Goal: Task Accomplishment & Management: Use online tool/utility

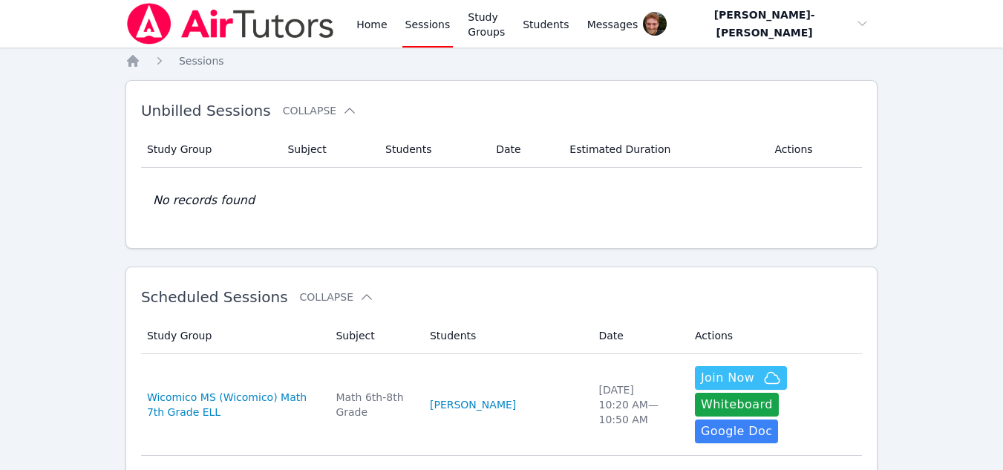
scroll to position [138, 0]
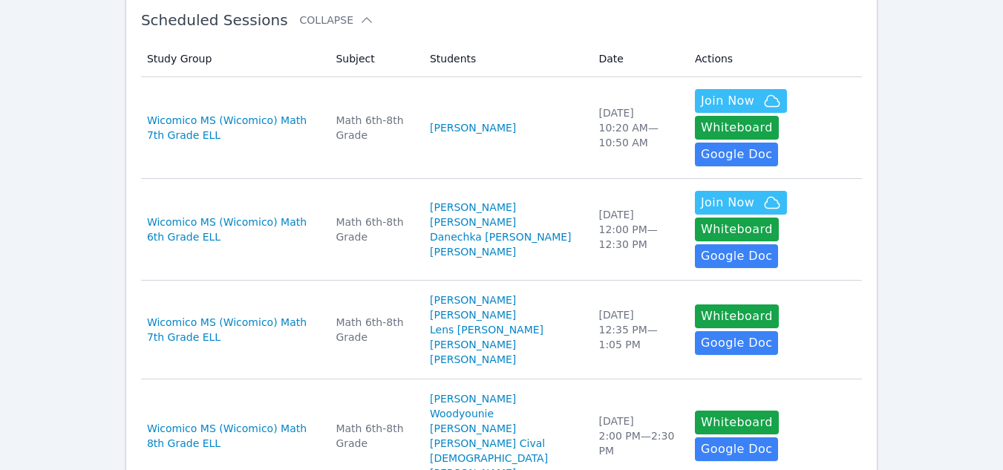
scroll to position [138, 0]
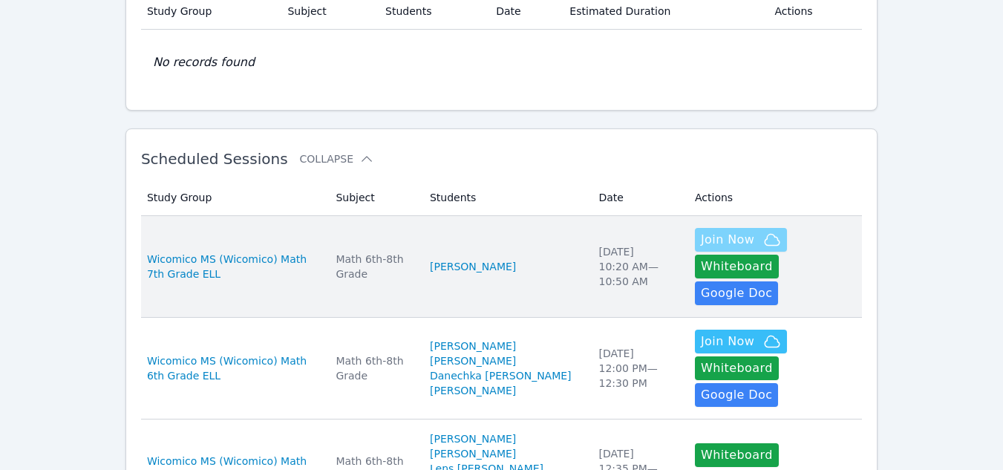
click at [701, 238] on span "Join Now" at bounding box center [727, 240] width 53 height 18
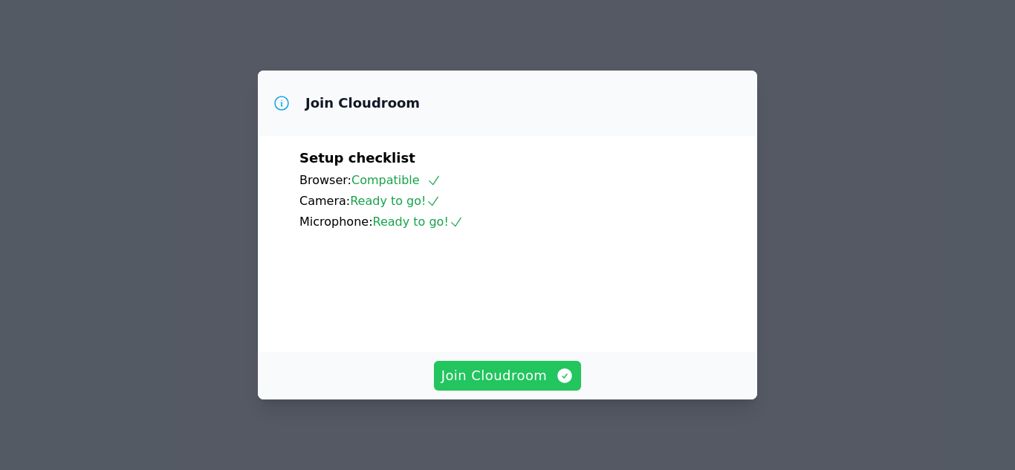
click at [475, 380] on span "Join Cloudroom" at bounding box center [507, 375] width 133 height 21
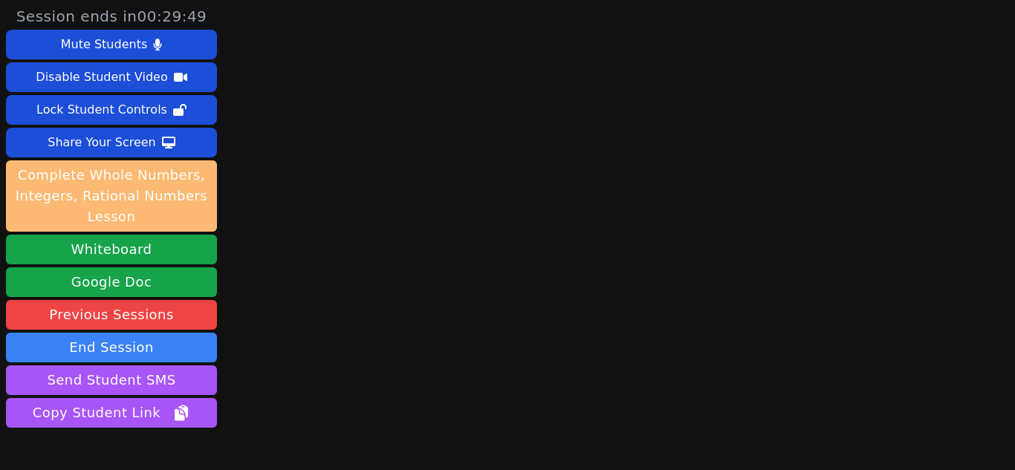
scroll to position [85, 0]
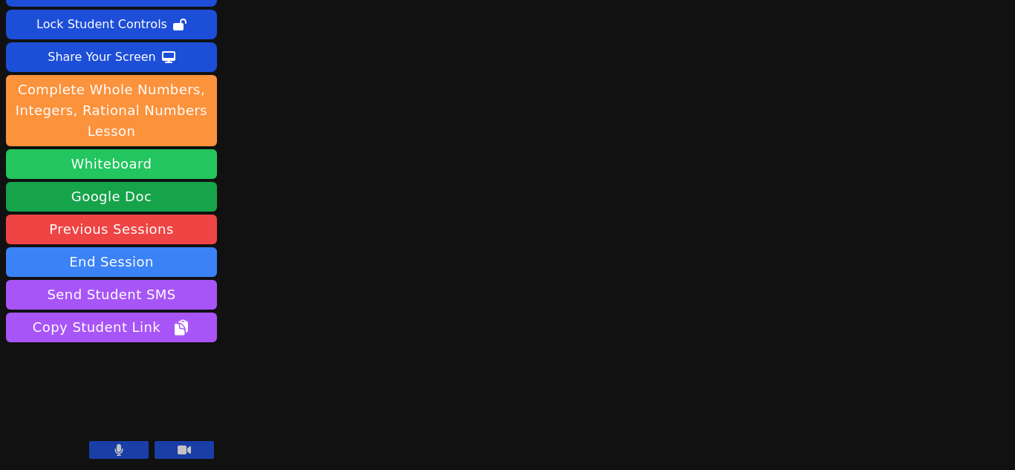
click at [111, 169] on button "Whiteboard" at bounding box center [111, 164] width 211 height 30
click at [111, 454] on button at bounding box center [118, 450] width 59 height 18
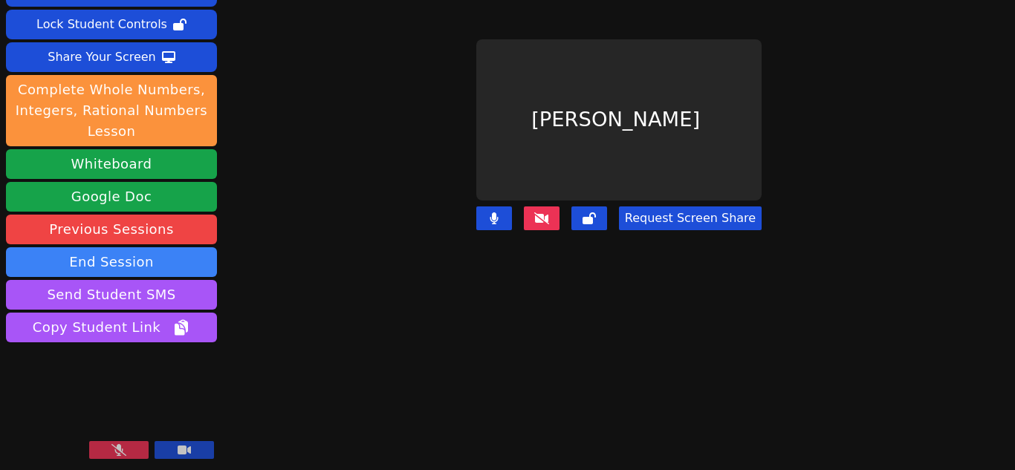
click at [111, 454] on icon at bounding box center [118, 450] width 15 height 12
click at [538, 212] on icon at bounding box center [541, 218] width 15 height 12
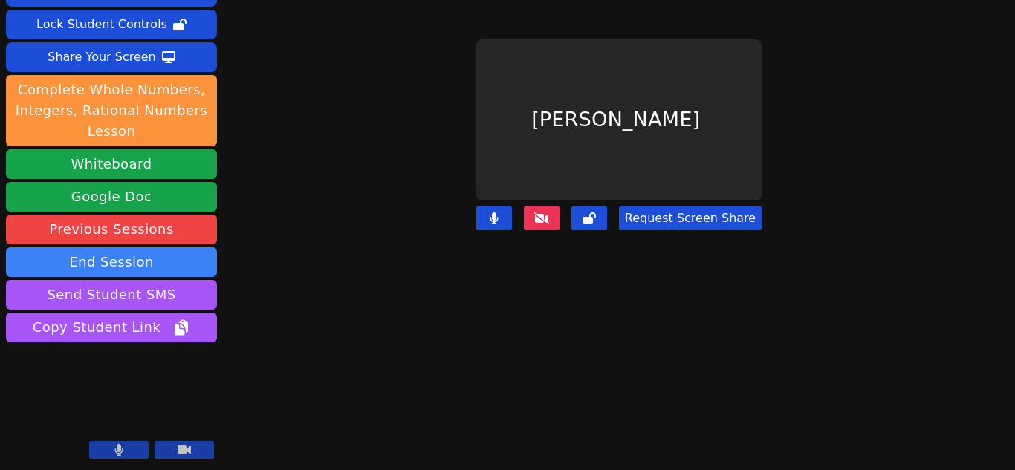
click at [538, 212] on icon at bounding box center [541, 218] width 15 height 12
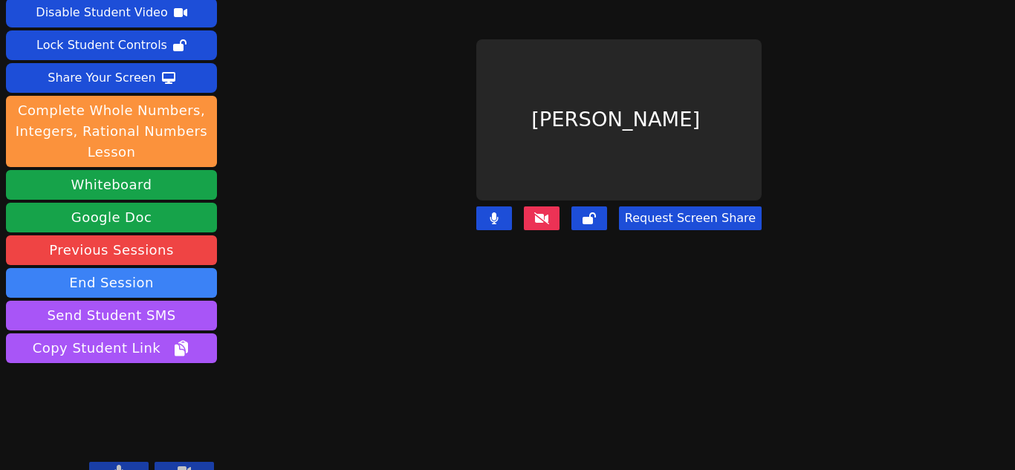
click at [806, 277] on main "Xiyue Li Request Screen Share" at bounding box center [618, 150] width 455 height 470
click at [105, 268] on button "End Session" at bounding box center [111, 283] width 211 height 30
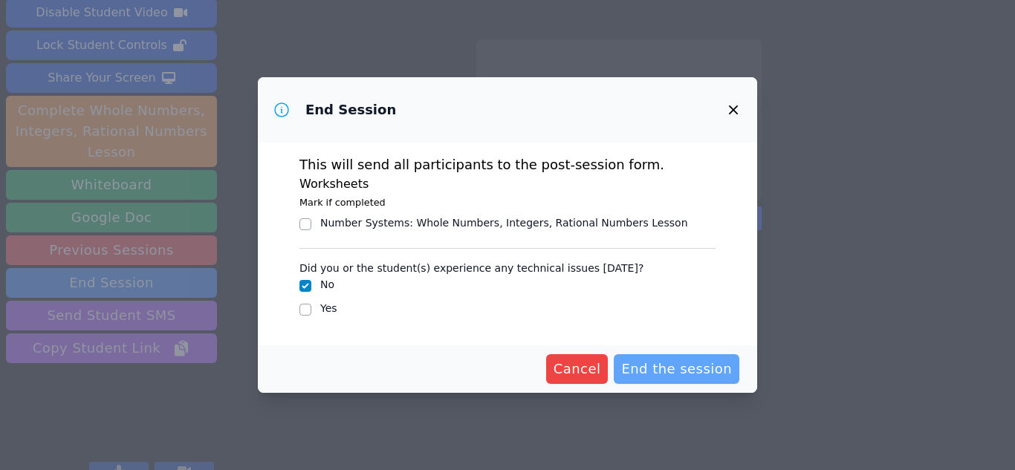
click at [657, 360] on span "End the session" at bounding box center [676, 369] width 111 height 21
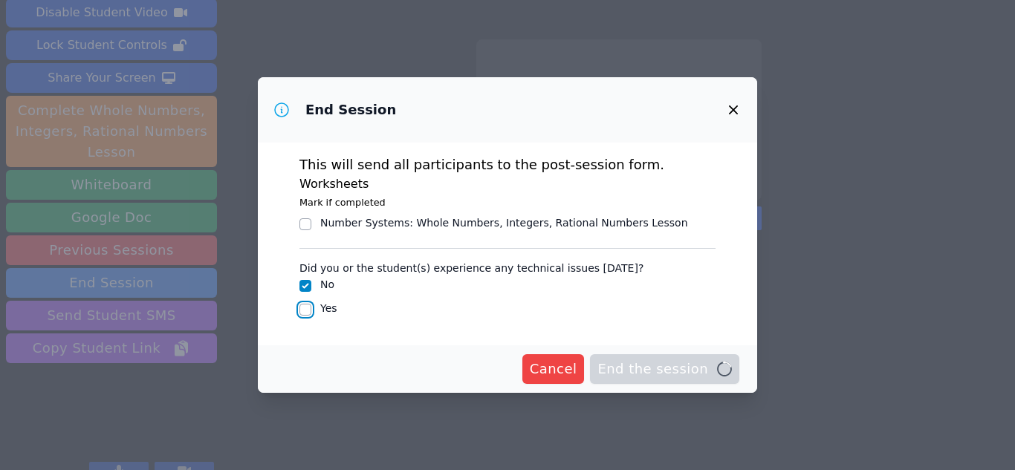
click at [302, 310] on input "Yes" at bounding box center [305, 310] width 12 height 12
click at [738, 109] on icon "button" at bounding box center [733, 110] width 18 height 18
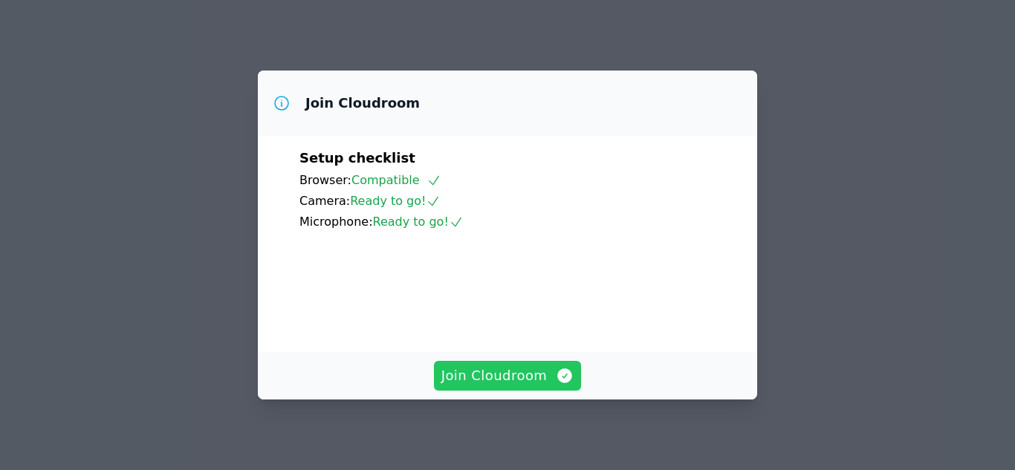
click at [503, 371] on span "Join Cloudroom" at bounding box center [507, 375] width 133 height 21
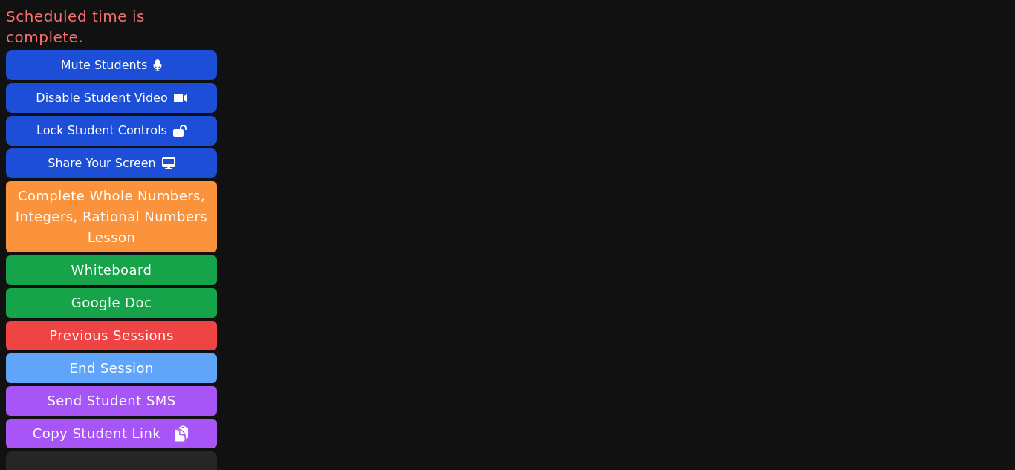
click at [70, 354] on button "End Session" at bounding box center [111, 369] width 211 height 30
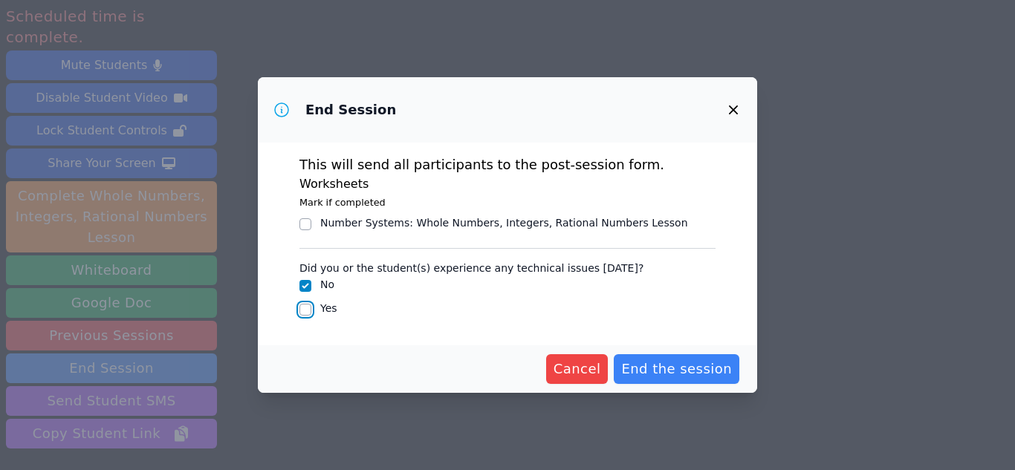
click at [307, 308] on input "Yes" at bounding box center [305, 310] width 12 height 12
checkbox input "true"
checkbox input "false"
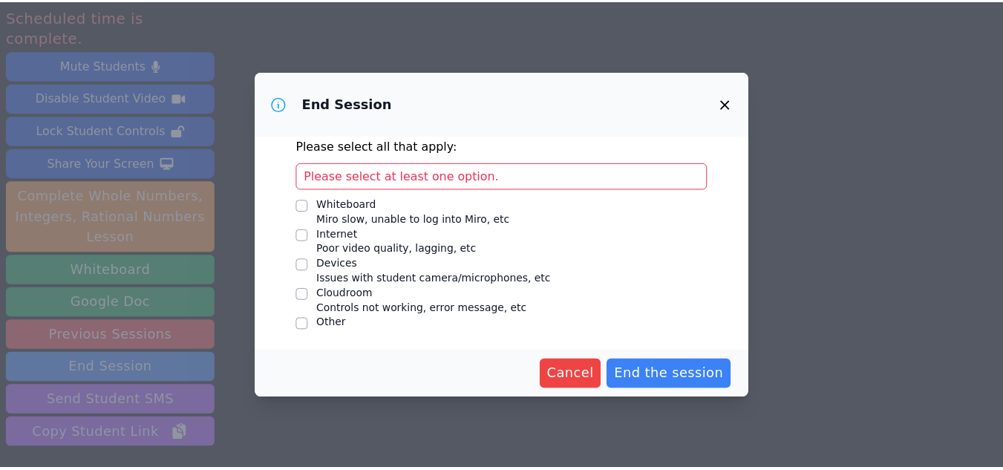
scroll to position [190, 0]
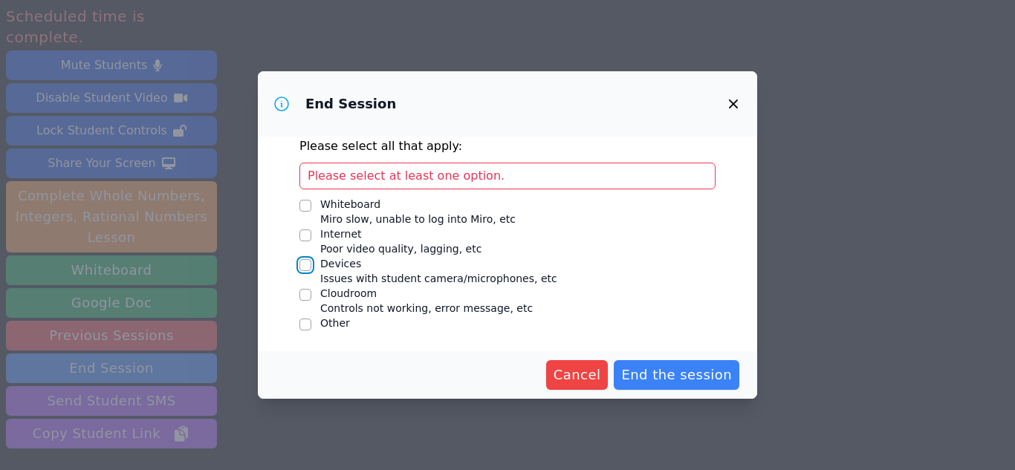
click at [307, 266] on input "Devices Issues with student camera/microphones, etc" at bounding box center [305, 265] width 12 height 12
checkbox input "true"
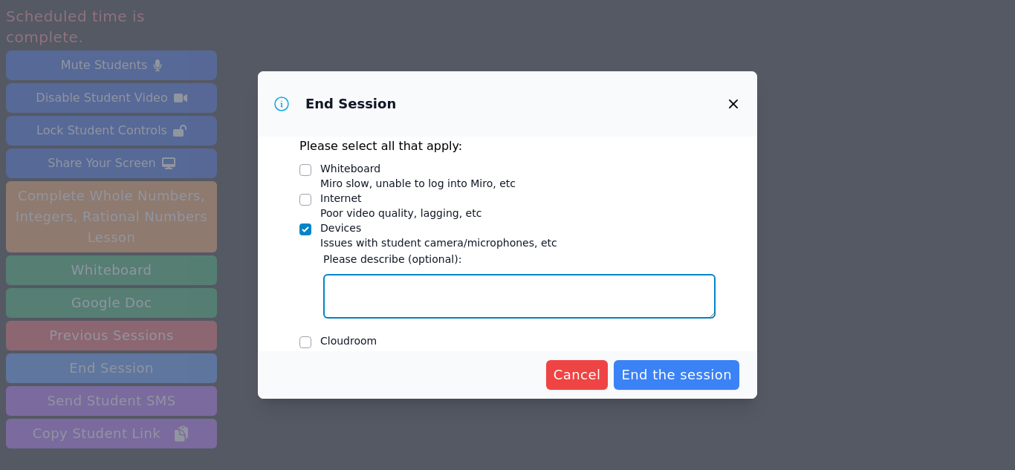
click at [347, 292] on textarea "Devices Issues with student camera/microphones, etc" at bounding box center [519, 296] width 392 height 45
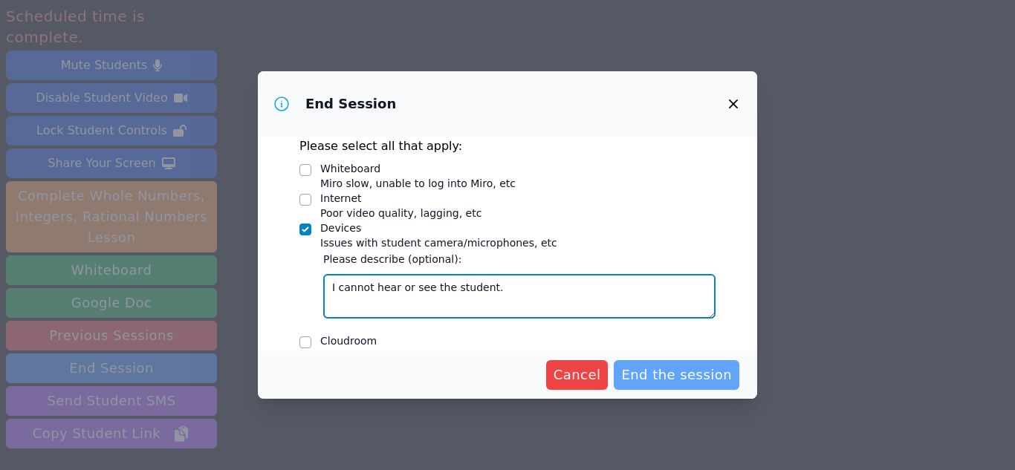
type textarea "I cannot hear or see the student."
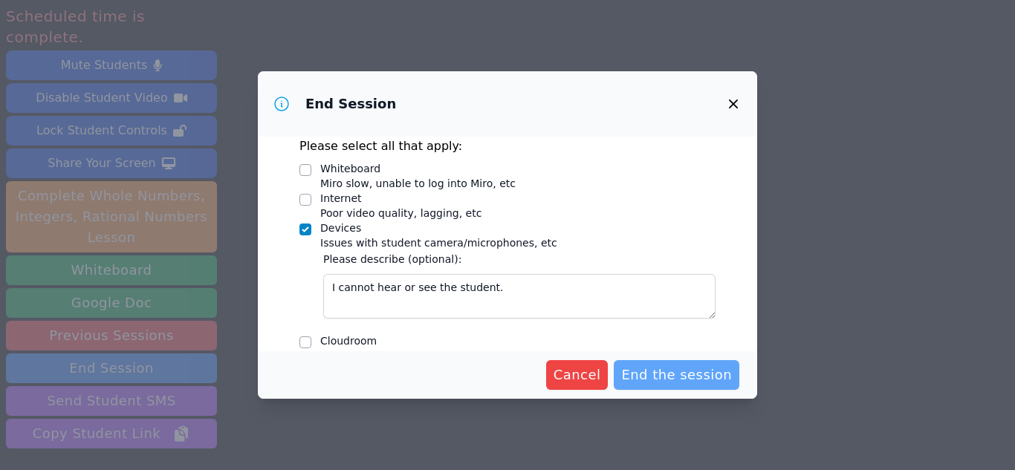
click at [691, 379] on span "End the session" at bounding box center [676, 375] width 111 height 21
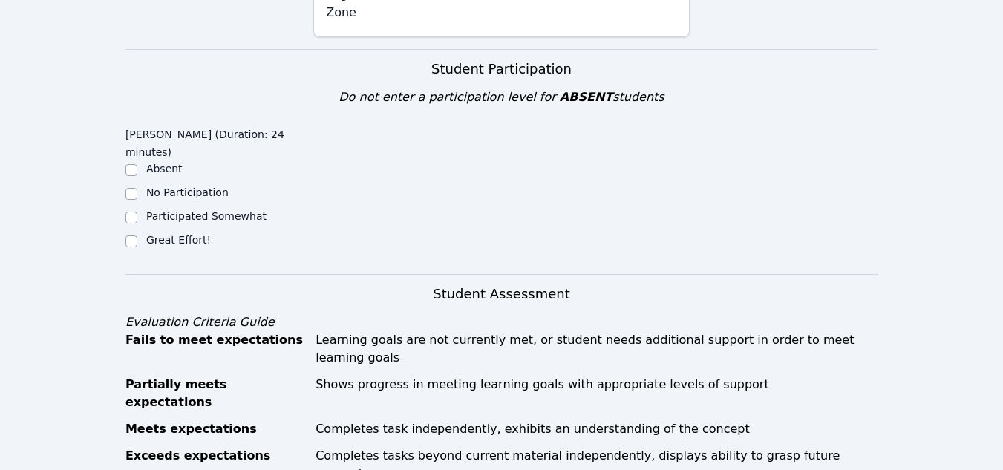
scroll to position [504, 0]
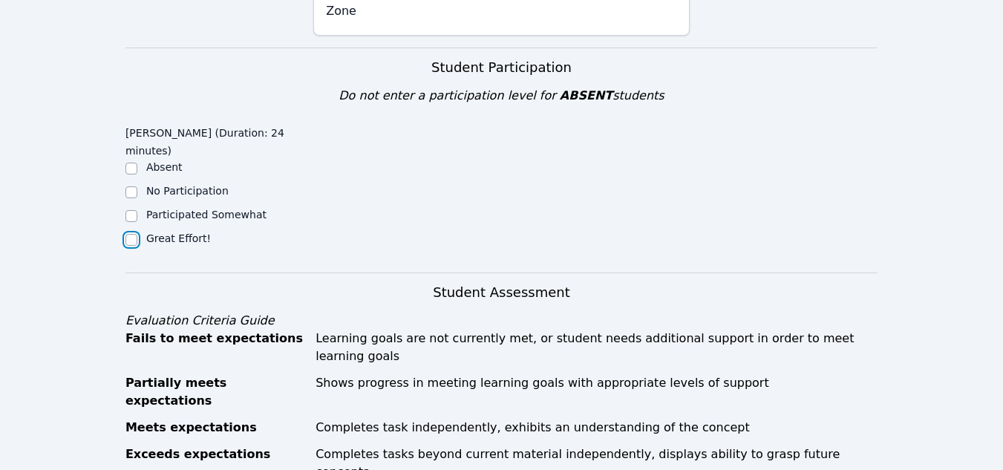
click at [131, 234] on input "Great Effort!" at bounding box center [132, 240] width 12 height 12
checkbox input "true"
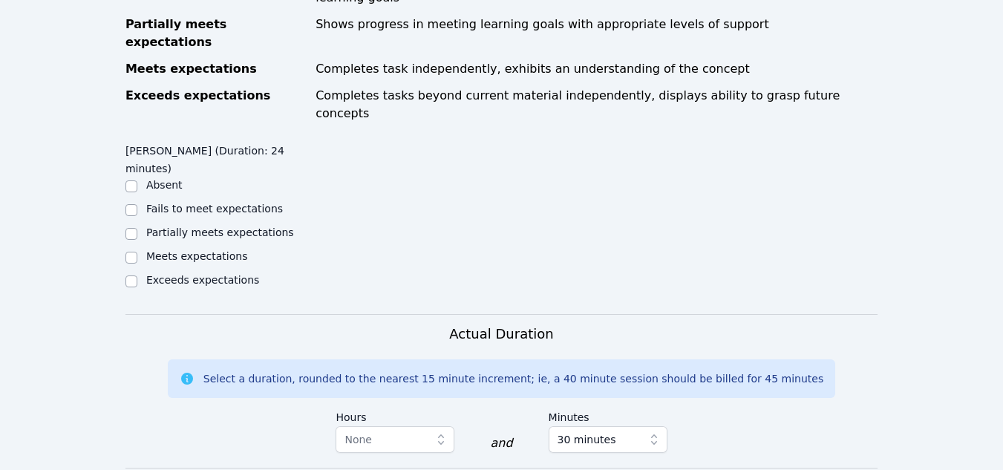
scroll to position [846, 0]
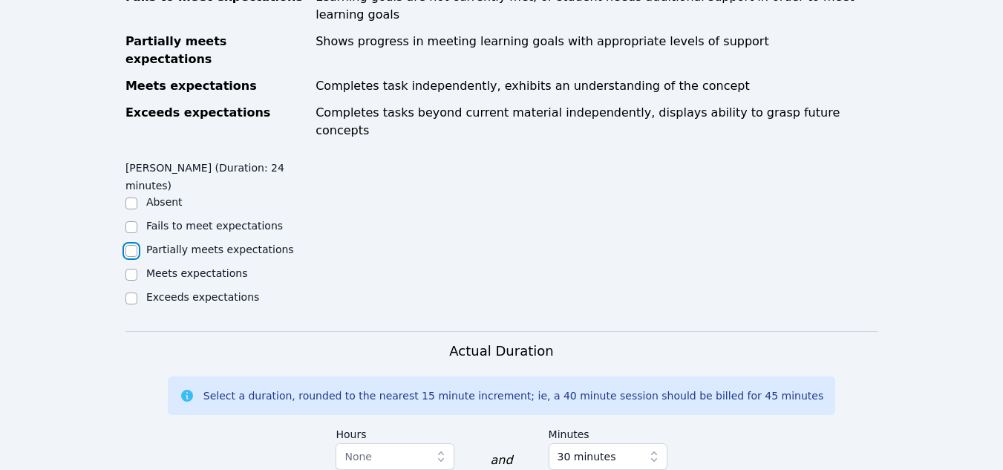
click at [131, 245] on input "Partially meets expectations" at bounding box center [132, 251] width 12 height 12
checkbox input "true"
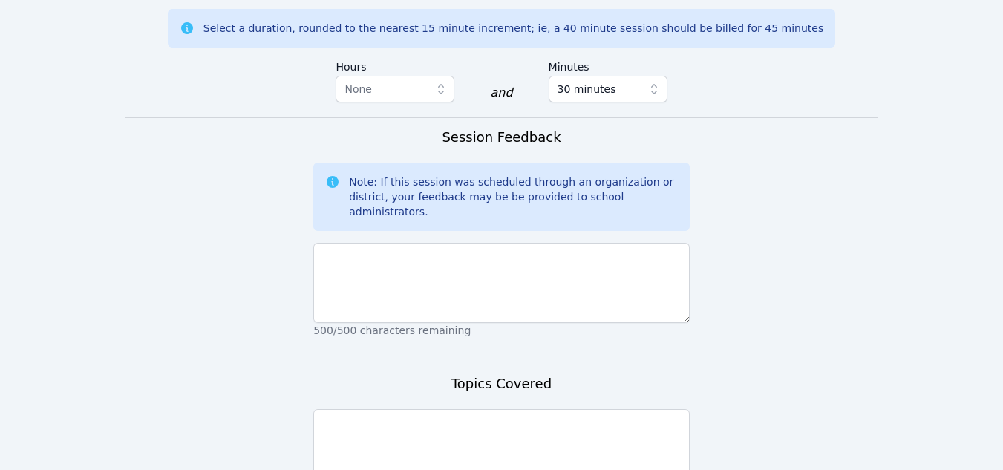
scroll to position [1254, 0]
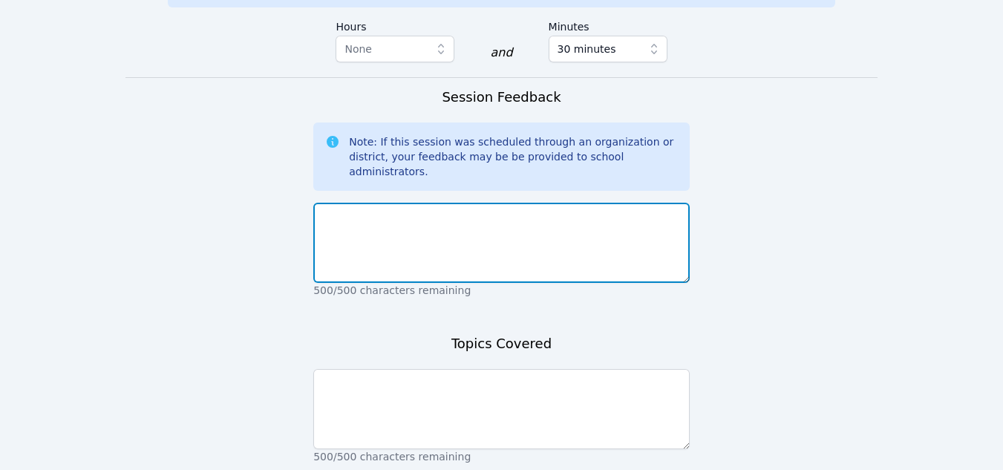
click at [369, 203] on textarea at bounding box center [501, 243] width 377 height 80
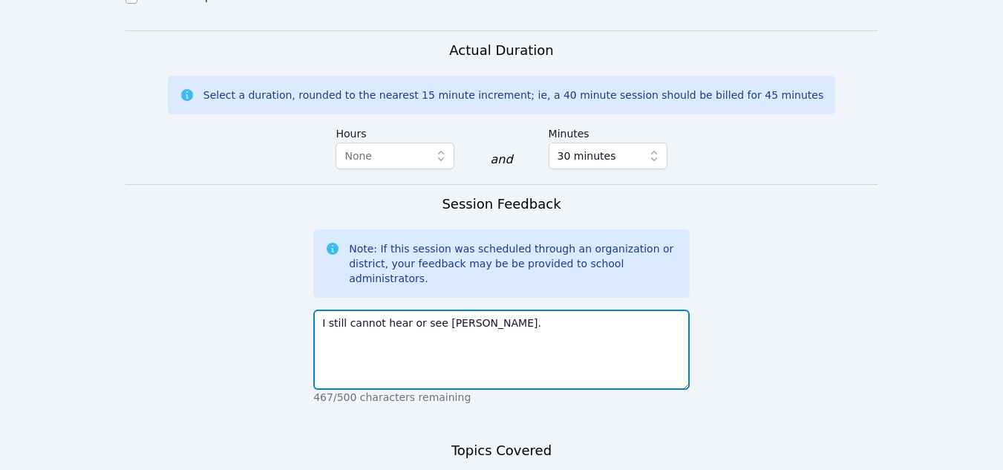
scroll to position [1146, 0]
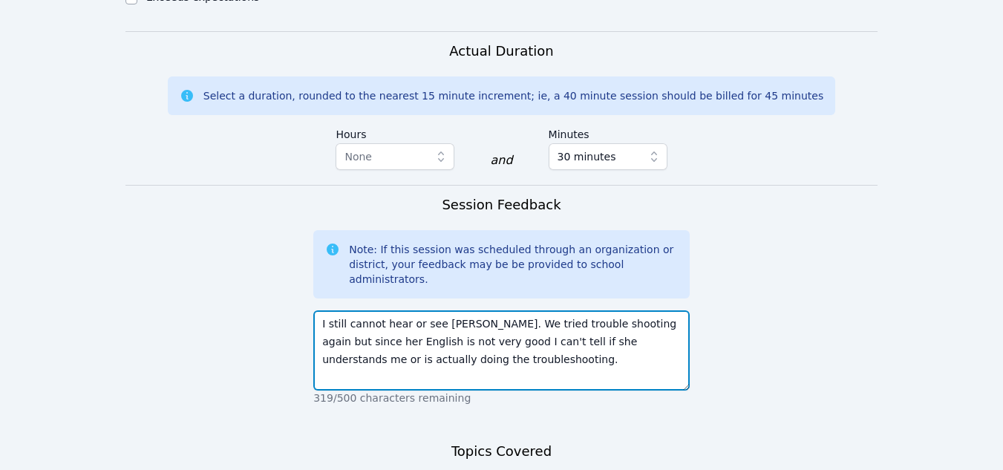
click at [438, 310] on textarea "I still cannot hear or see Xiyue. We tried trouble shooting again but since her…" at bounding box center [501, 350] width 377 height 80
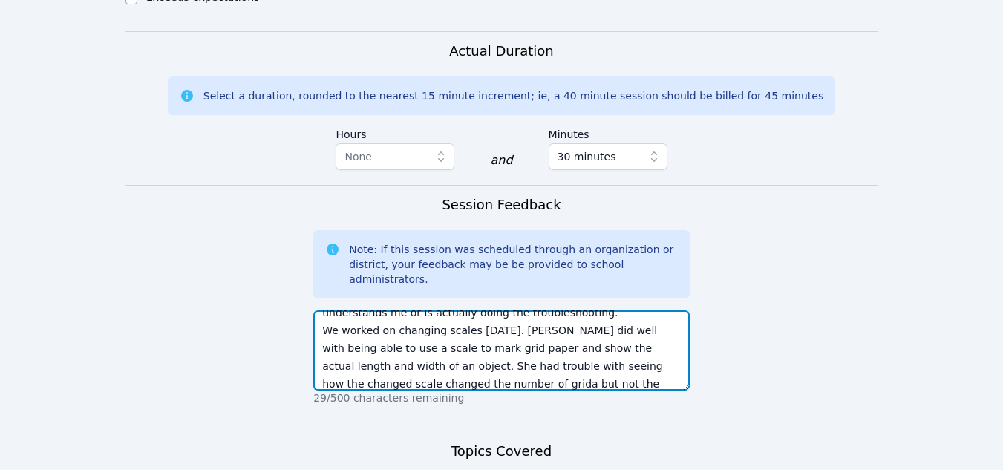
scroll to position [65, 0]
click at [401, 310] on textarea "I still cannot hear or see Xiyue. We tried trouble shooting again but since her…" at bounding box center [501, 350] width 377 height 80
type textarea "I still cannot hear or see Xiyue. We tried trouble shooting again but since her…"
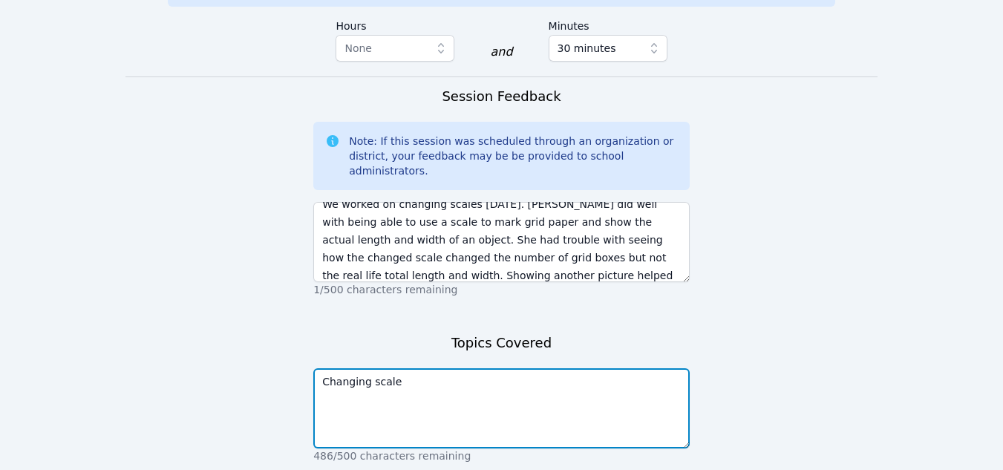
type textarea "Changing scale"
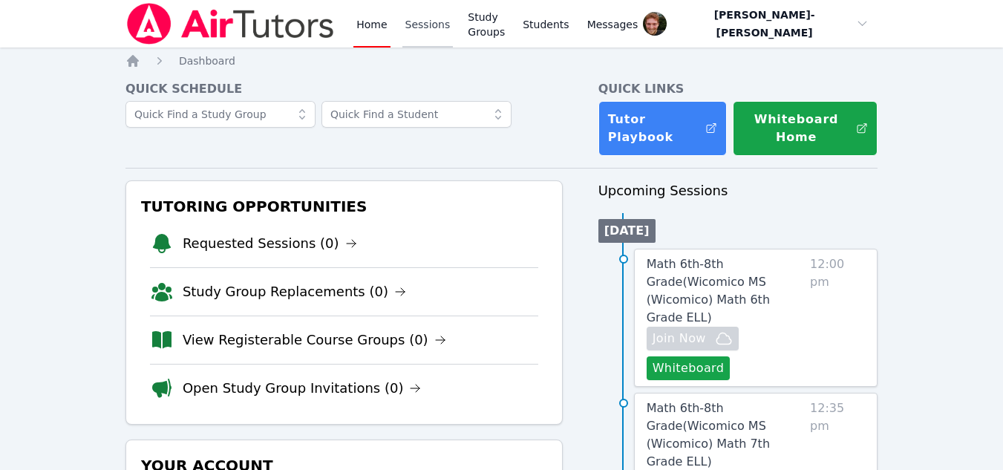
click at [436, 12] on link "Sessions" at bounding box center [428, 24] width 51 height 48
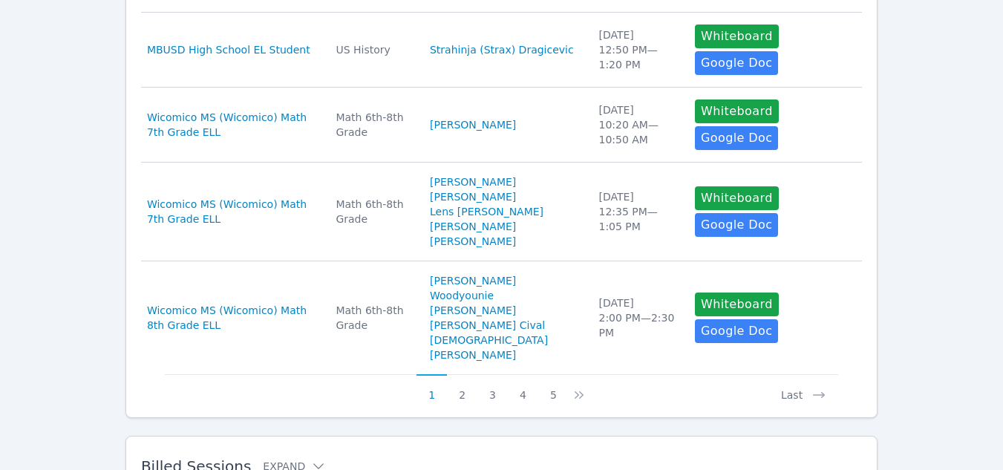
scroll to position [922, 0]
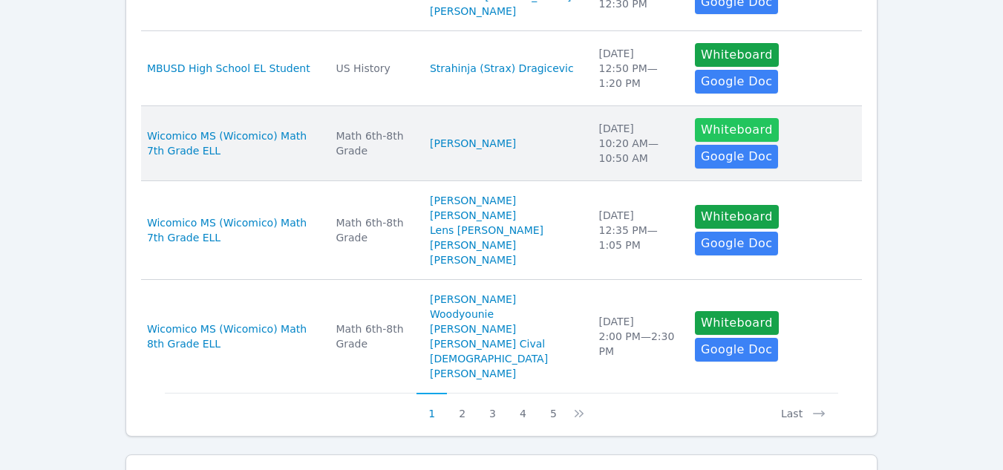
click at [695, 141] on button "Whiteboard" at bounding box center [737, 130] width 84 height 24
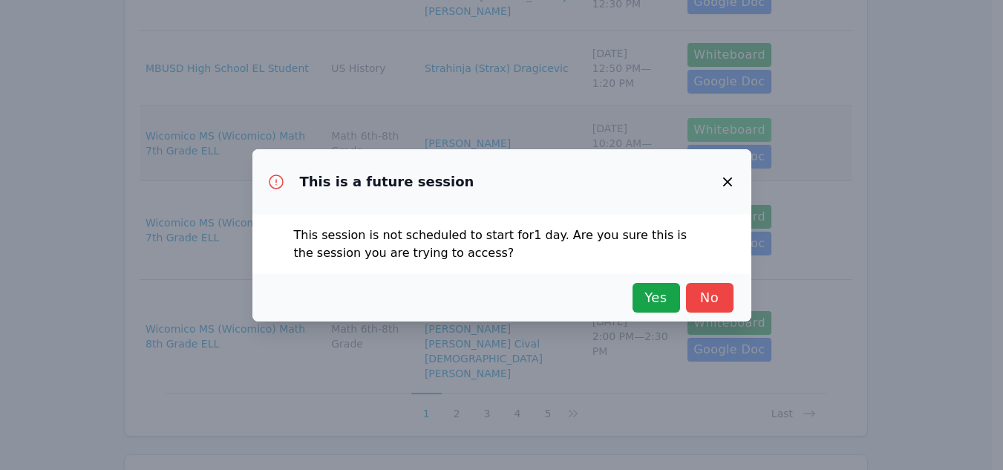
scroll to position [907, 0]
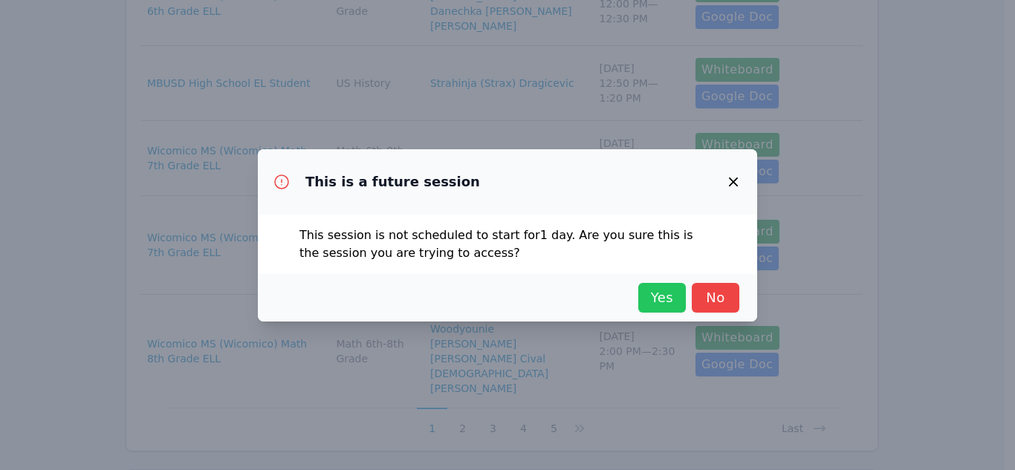
click at [672, 294] on span "Yes" at bounding box center [661, 297] width 33 height 21
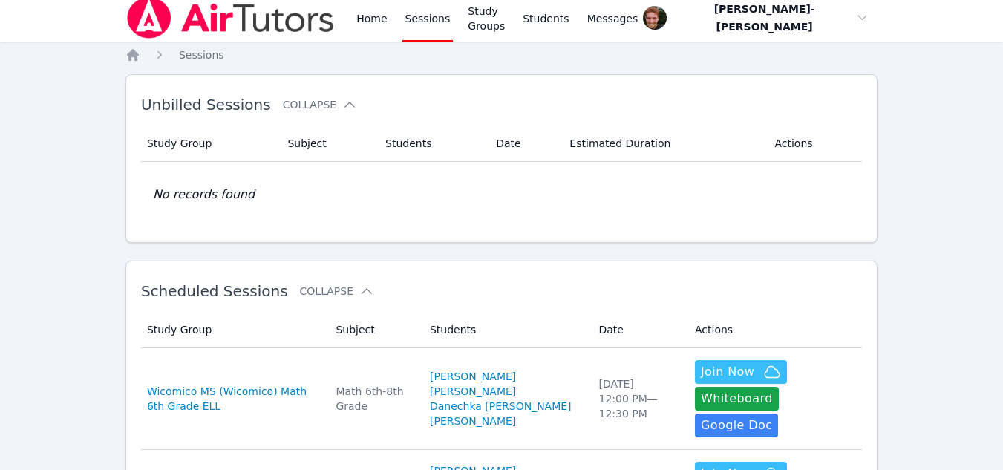
scroll to position [0, 0]
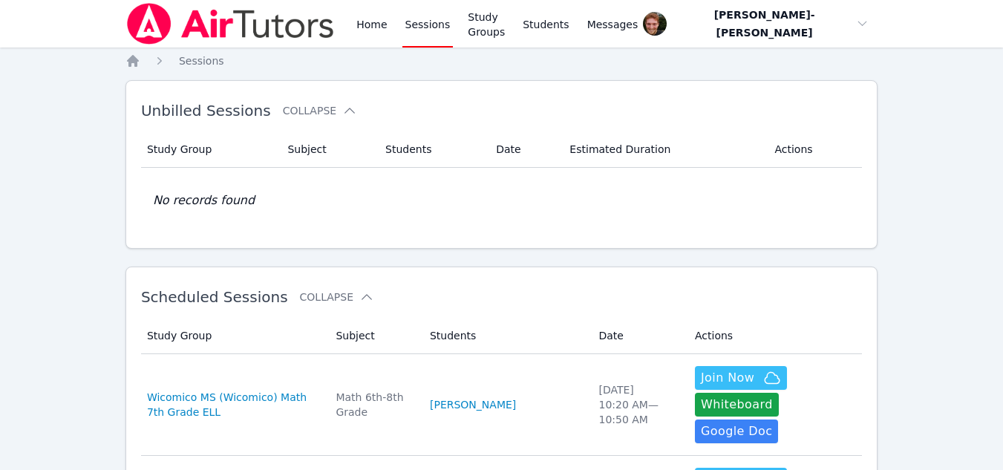
click at [418, 42] on link "Sessions" at bounding box center [428, 24] width 51 height 48
